Goal: Transaction & Acquisition: Purchase product/service

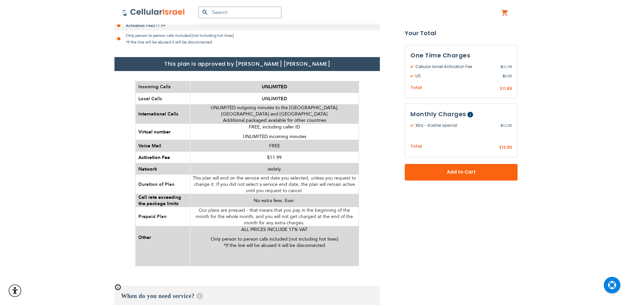
scroll to position [332, 0]
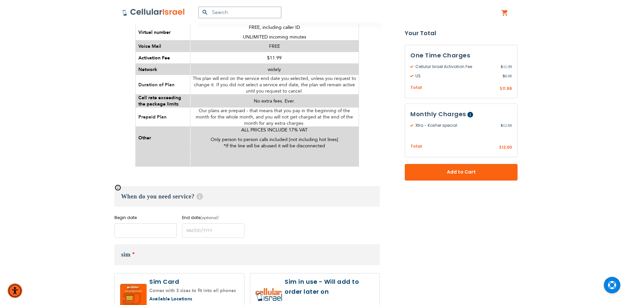
click at [157, 223] on input "name" at bounding box center [145, 230] width 62 height 14
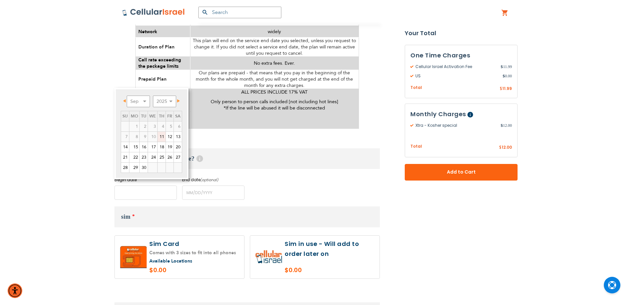
scroll to position [465, 0]
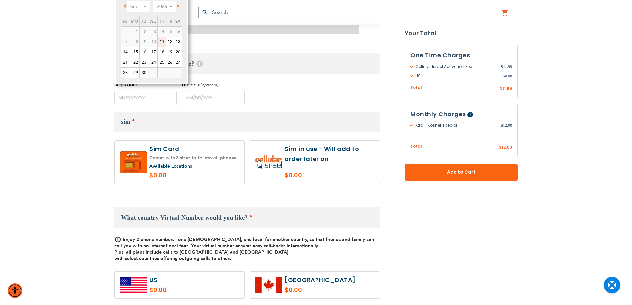
click at [166, 43] on link "11" at bounding box center [162, 42] width 8 height 10
type input "[DATE]"
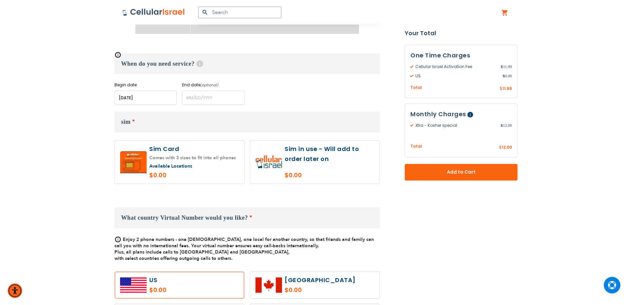
click at [335, 157] on label at bounding box center [314, 162] width 129 height 43
radio input "true"
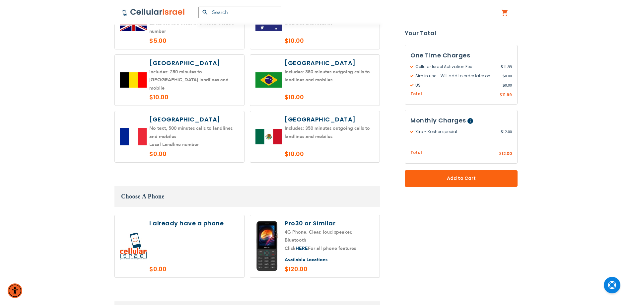
scroll to position [830, 0]
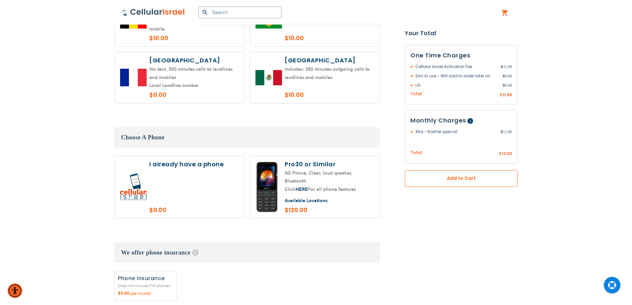
click at [437, 180] on span "Add to Cart" at bounding box center [461, 178] width 69 height 7
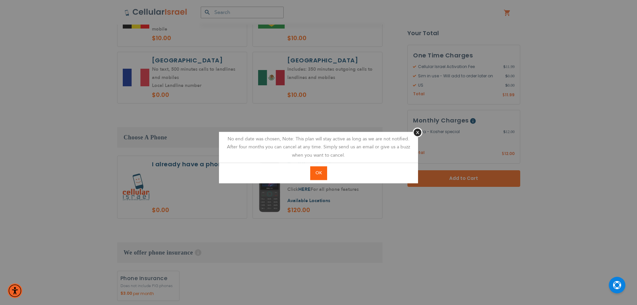
click at [322, 173] on button "OK" at bounding box center [318, 173] width 17 height 14
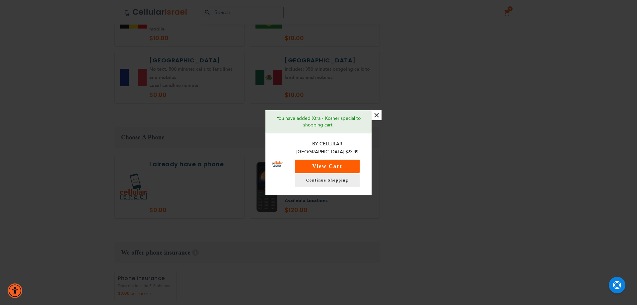
click at [323, 164] on button "View Cart" at bounding box center [327, 166] width 65 height 13
